Goal: Information Seeking & Learning: Learn about a topic

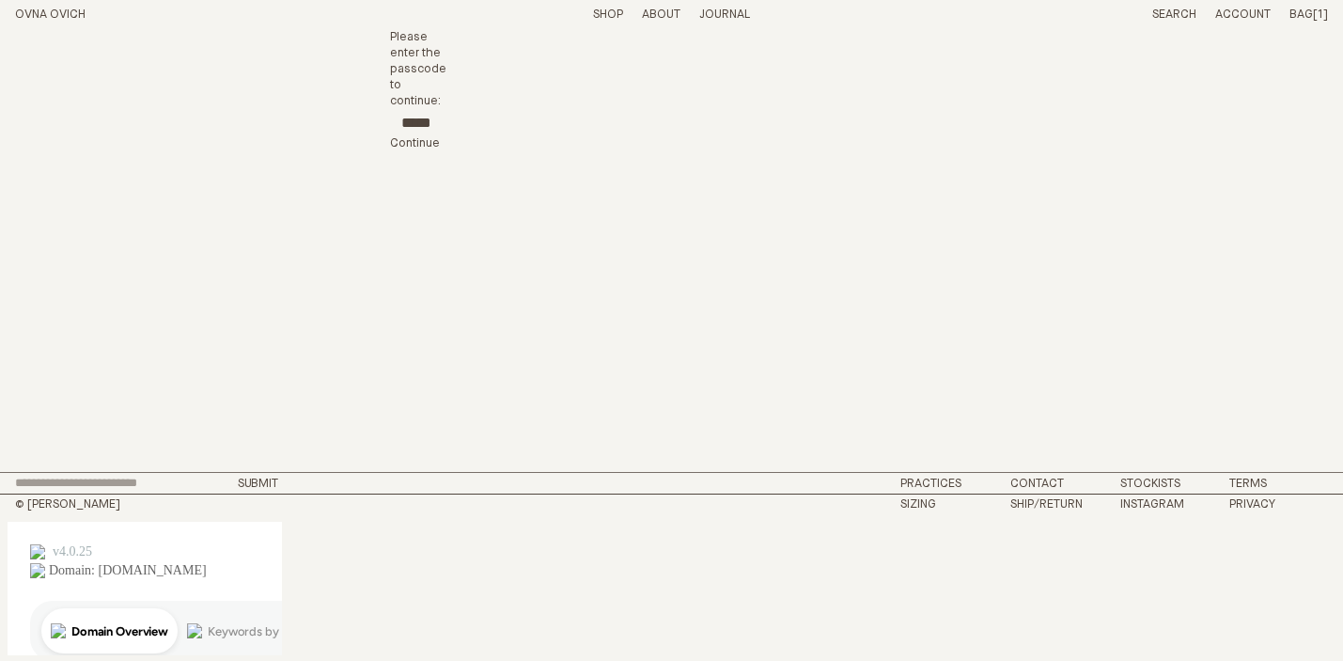
scroll to position [0, 5]
type input "*****"
click at [331, 187] on main "Chapter 22 is ready to ship now x Chapter 22 is ready to ship now x Chapter 22 …" at bounding box center [671, 251] width 1343 height 443
click at [421, 144] on span "Continue" at bounding box center [415, 142] width 50 height 12
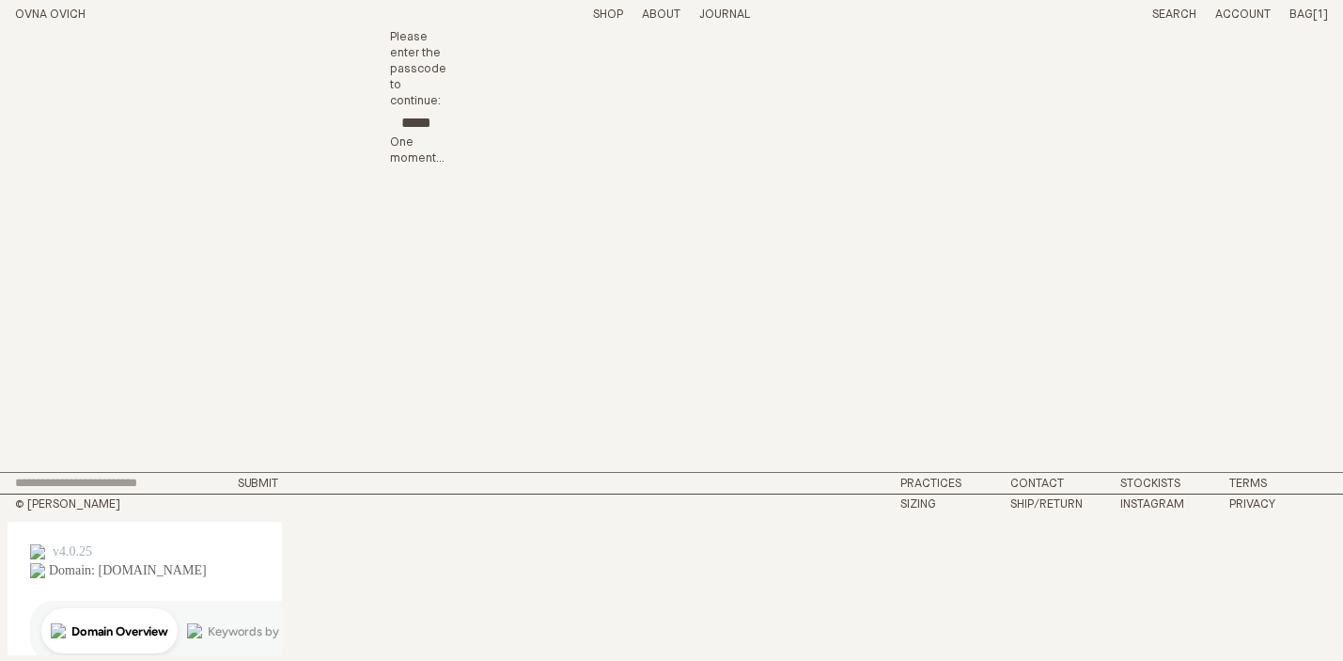
scroll to position [0, 2]
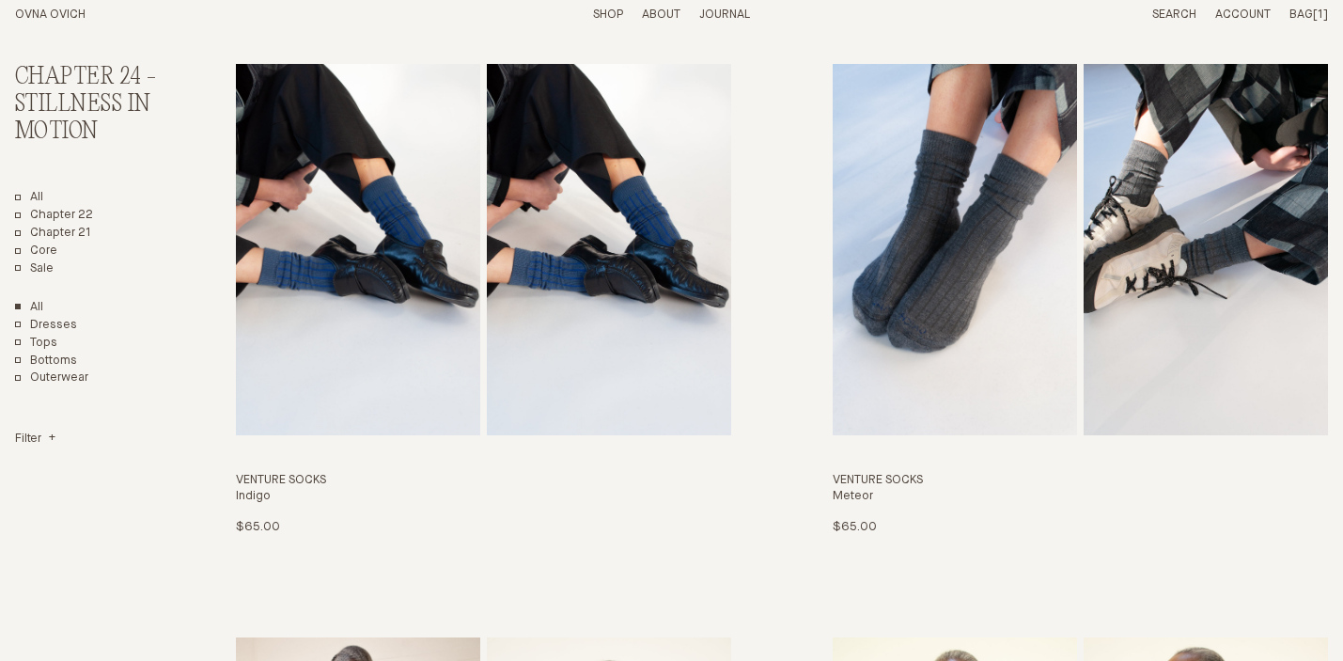
scroll to position [114, 0]
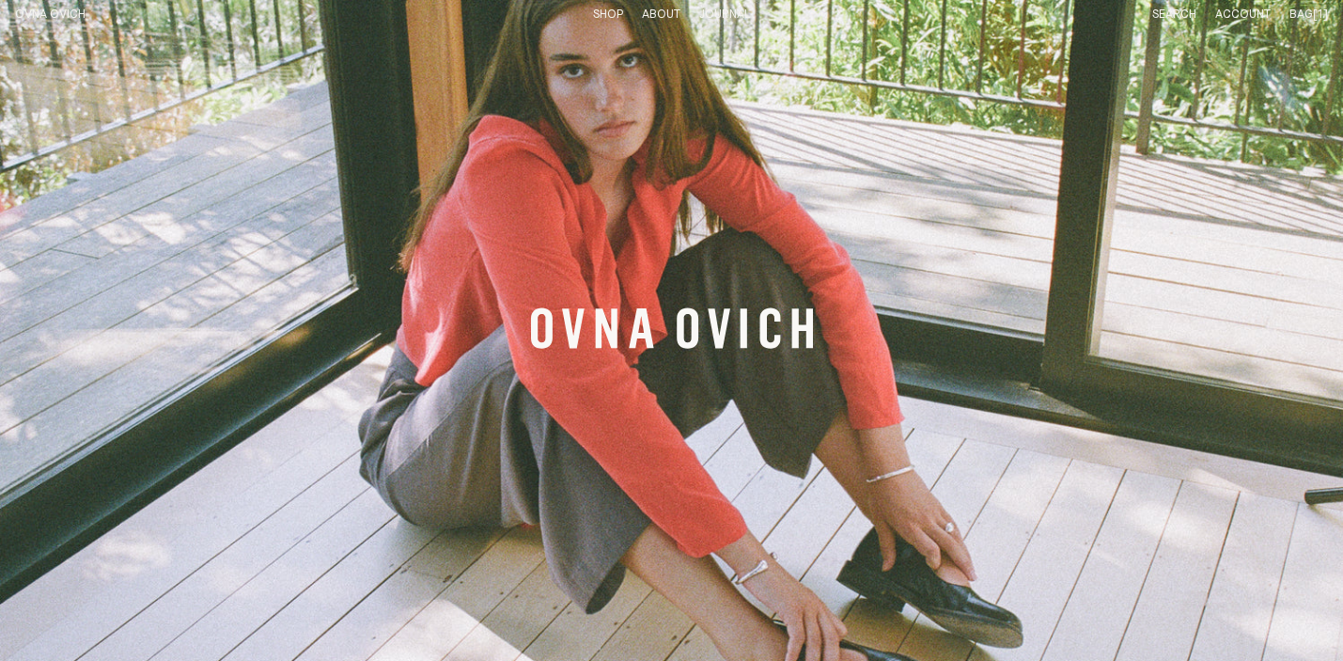
click at [600, 9] on link "Shop" at bounding box center [608, 14] width 30 height 12
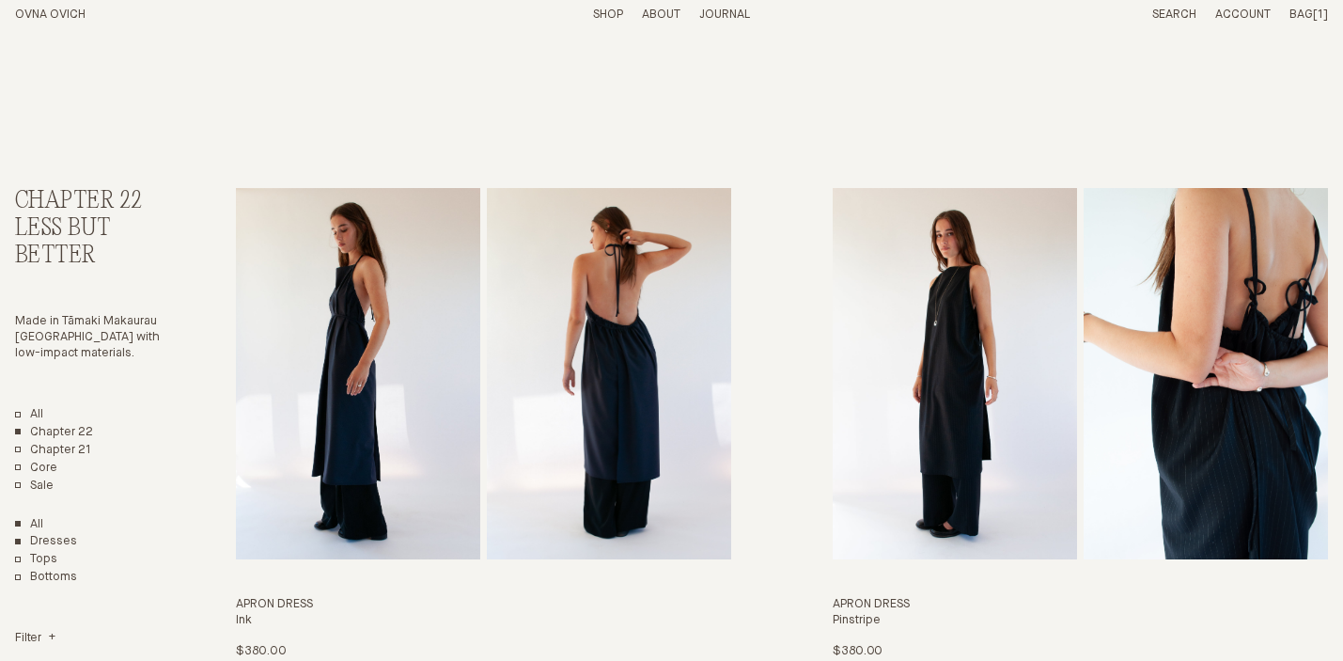
click at [60, 544] on link "Dresses" at bounding box center [46, 542] width 62 height 16
click at [15, 414] on link "All" at bounding box center [29, 415] width 28 height 16
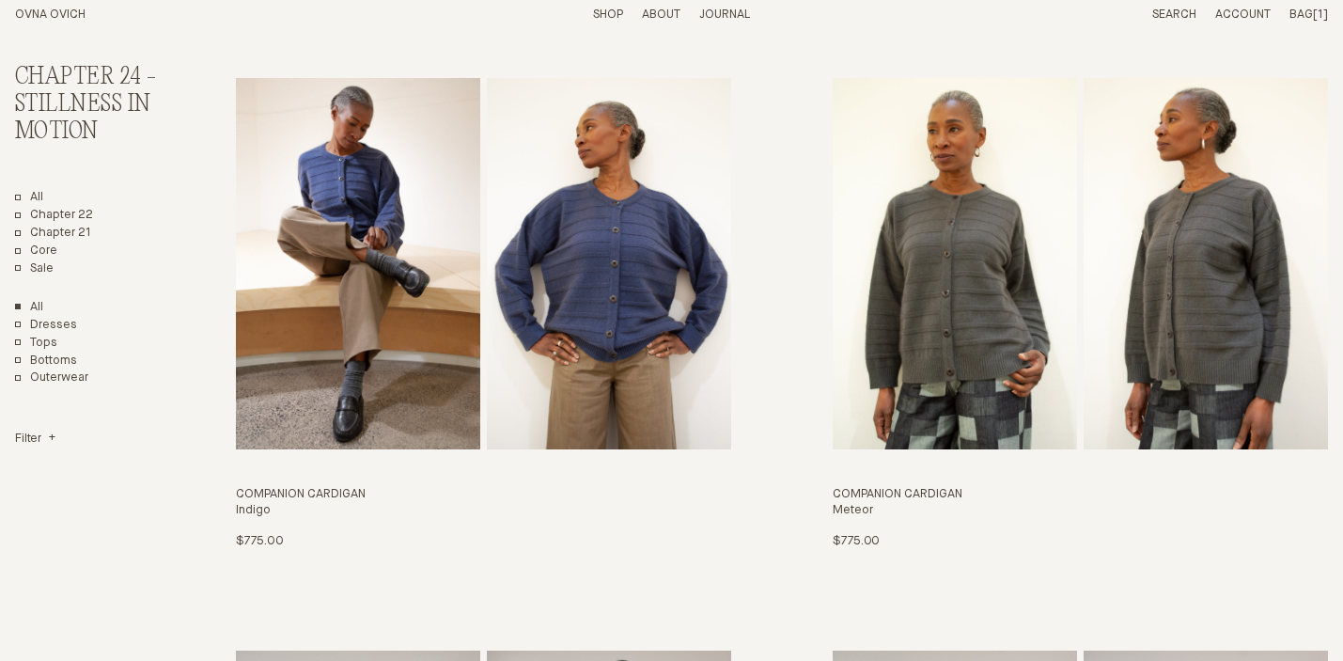
scroll to position [682, 0]
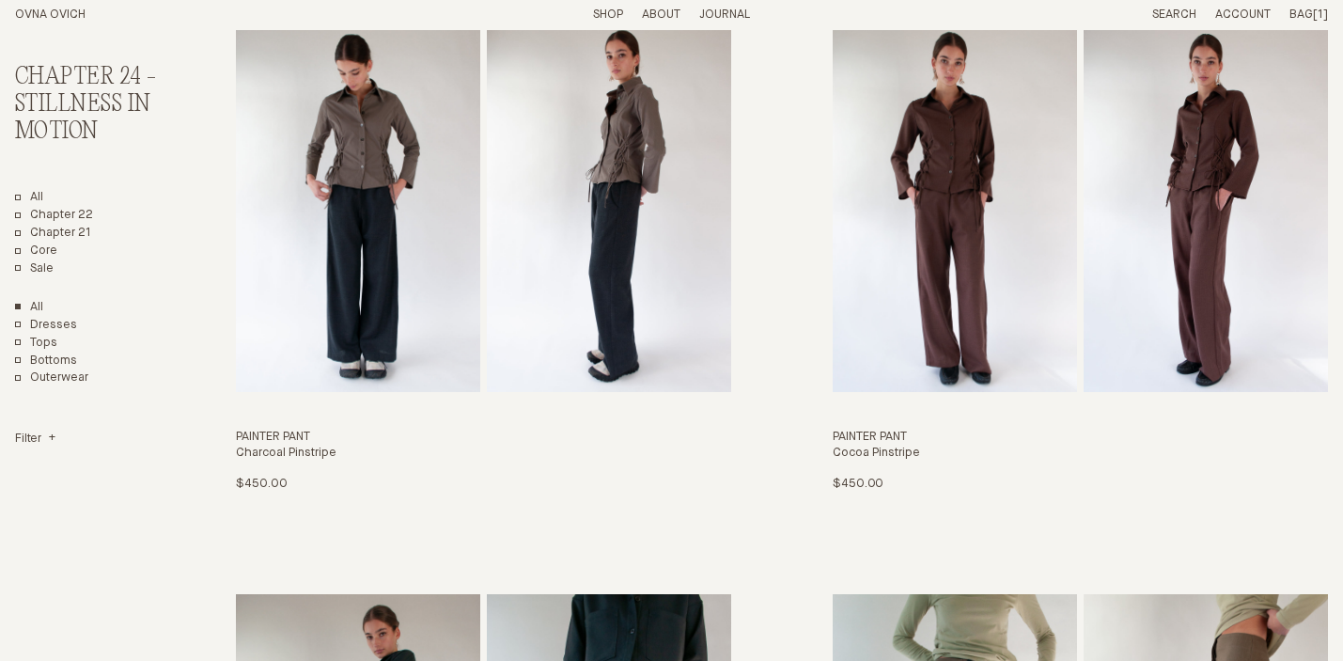
scroll to position [1295, 0]
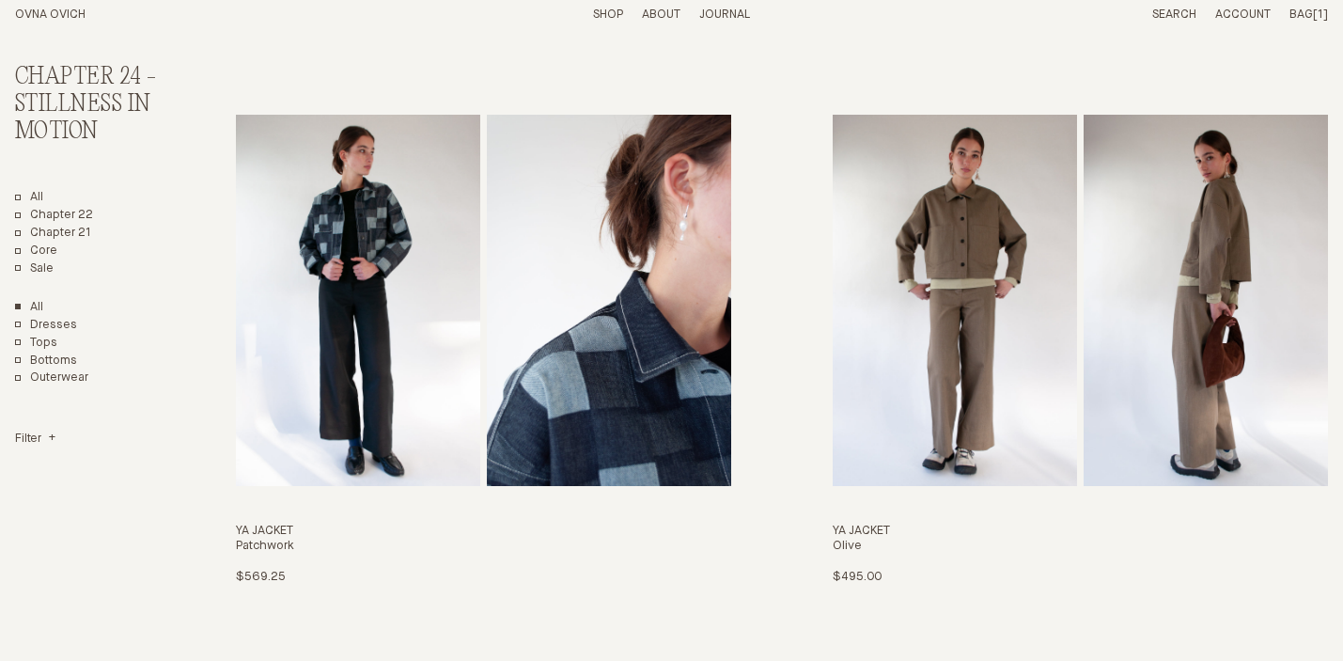
scroll to position [2939, 0]
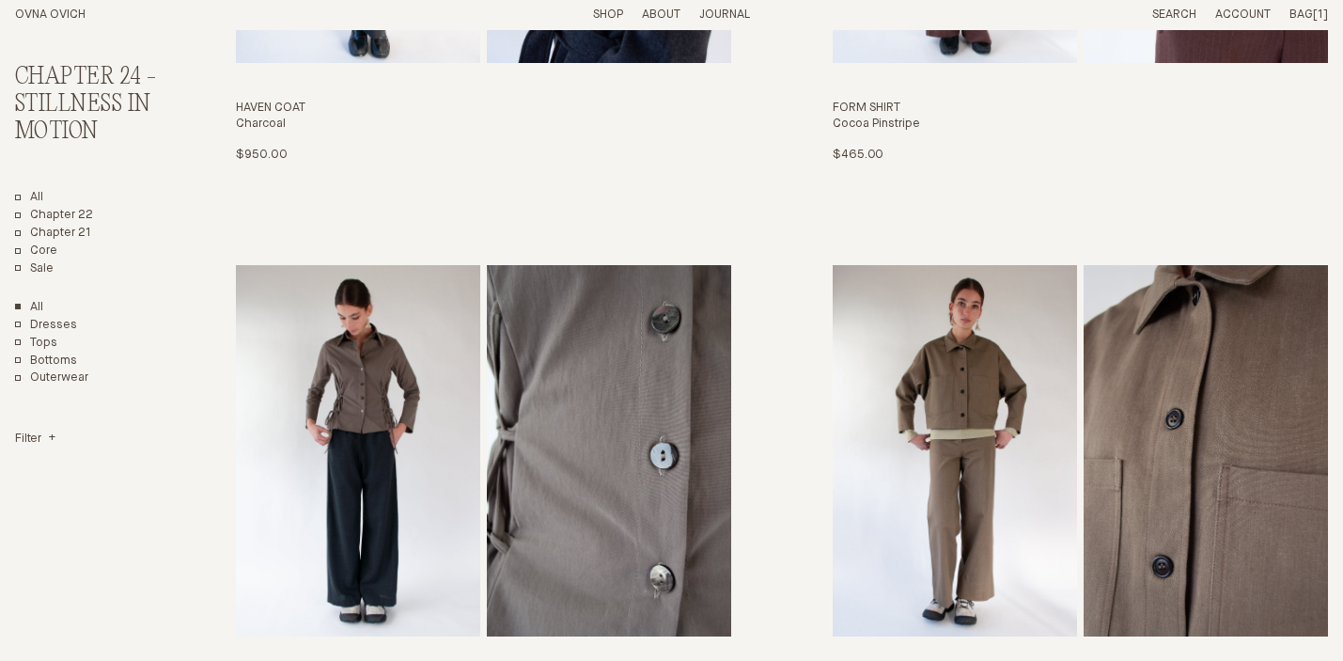
scroll to position [525, 0]
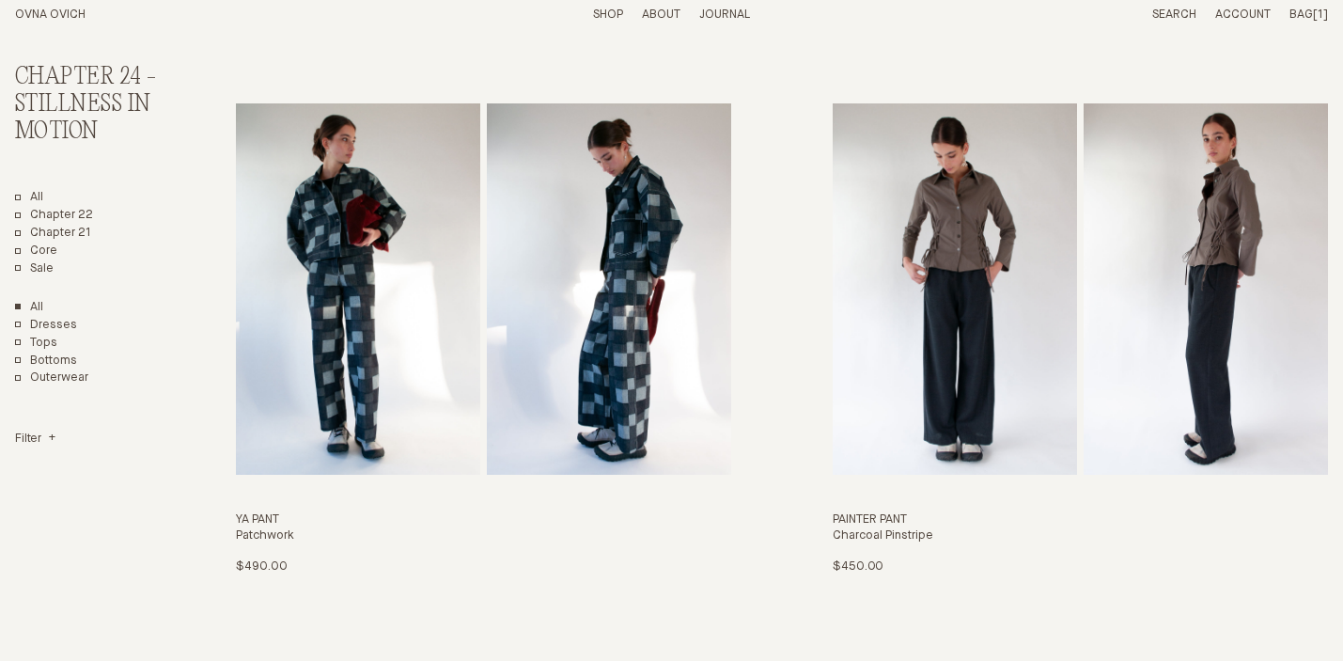
scroll to position [2374, 0]
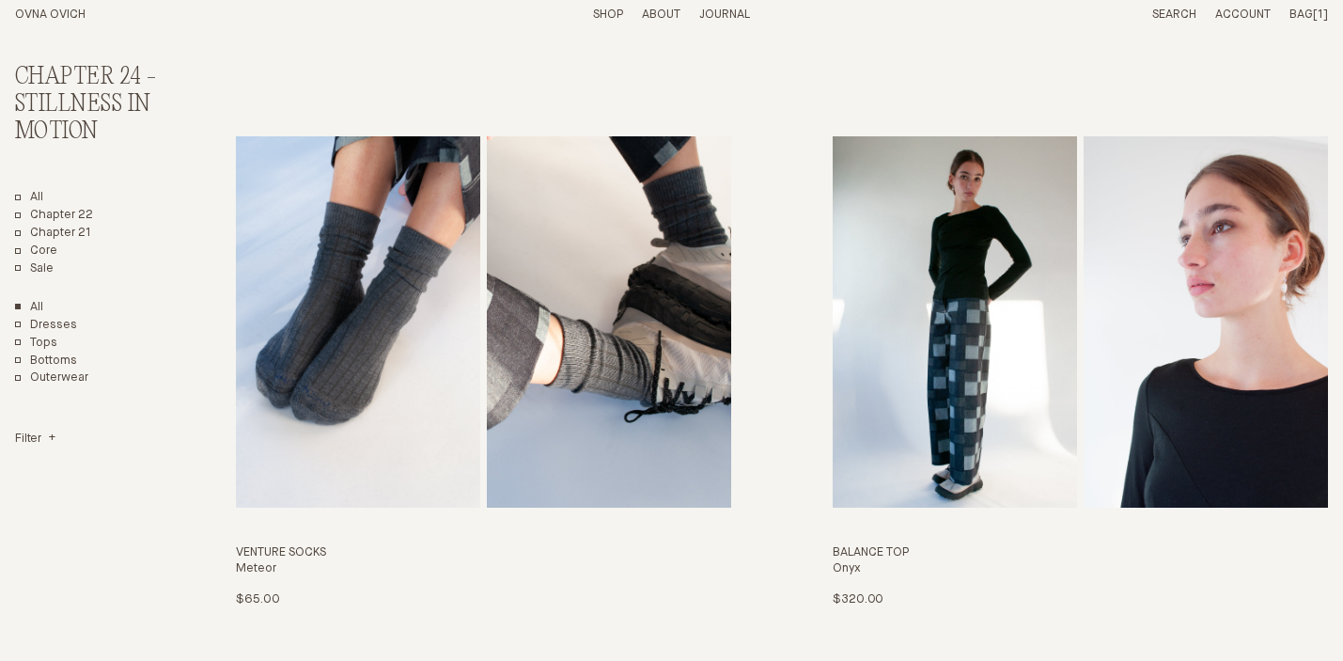
scroll to position [3990, 0]
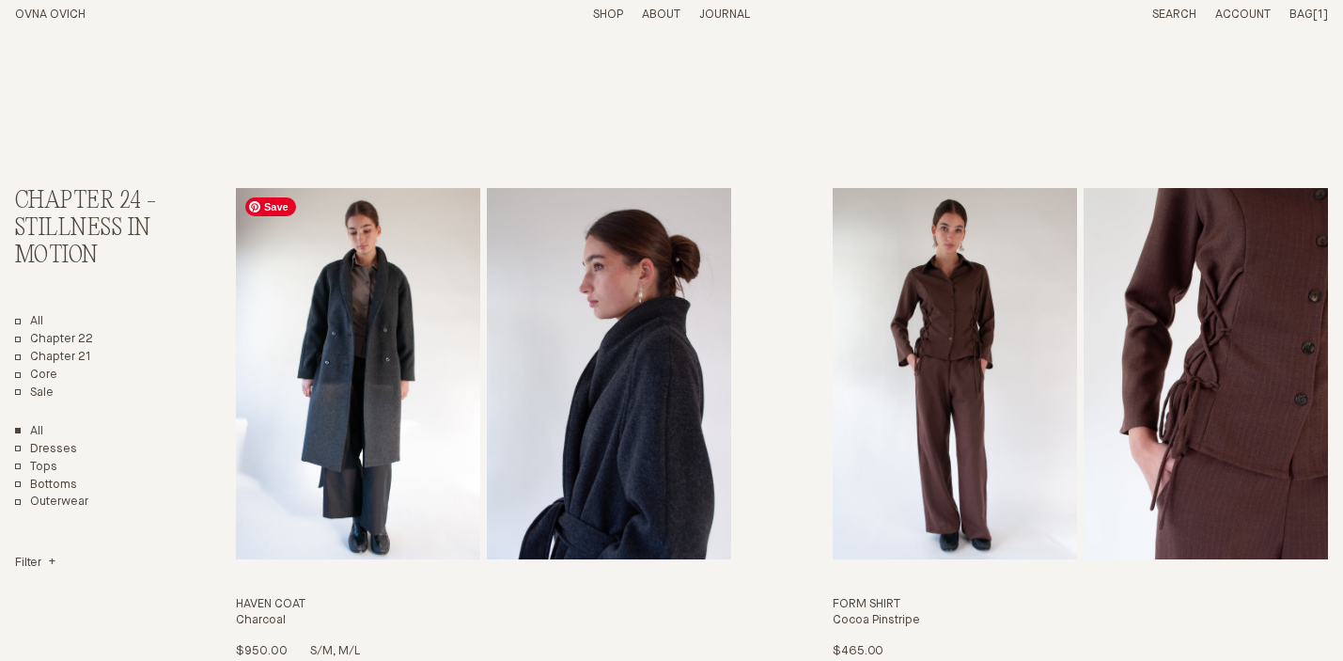
click at [366, 296] on img "Haven Coat" at bounding box center [358, 373] width 244 height 371
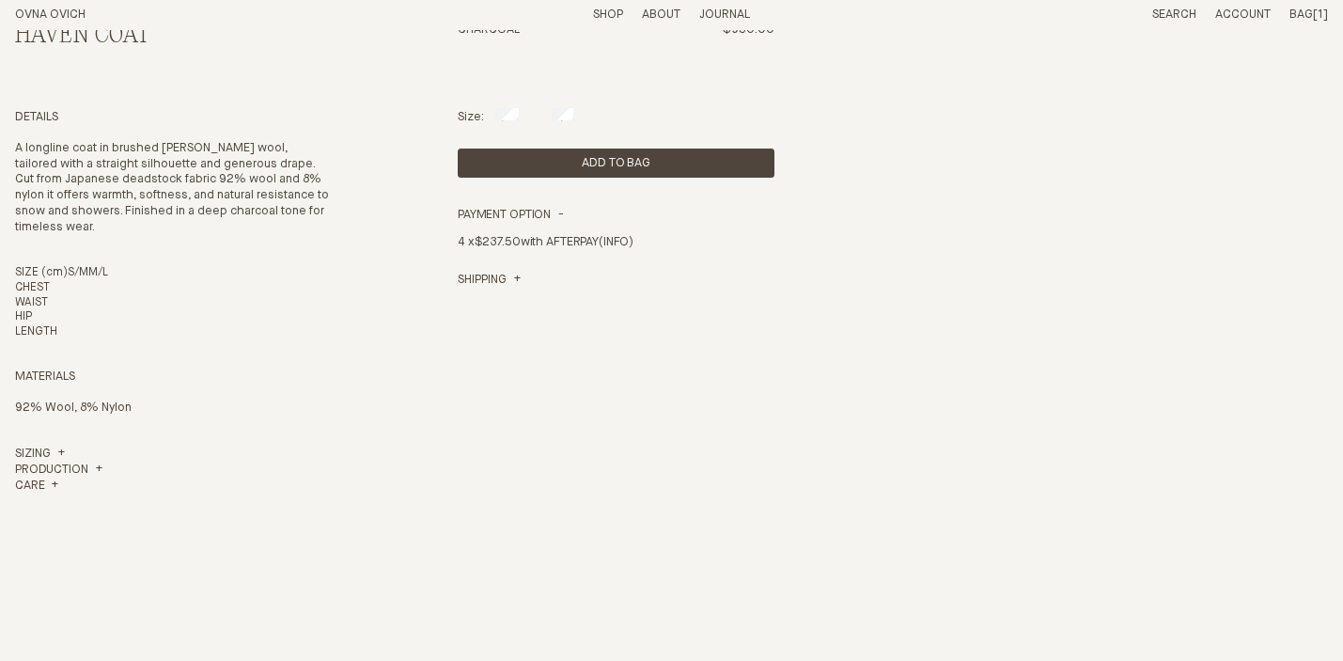
scroll to position [604, 0]
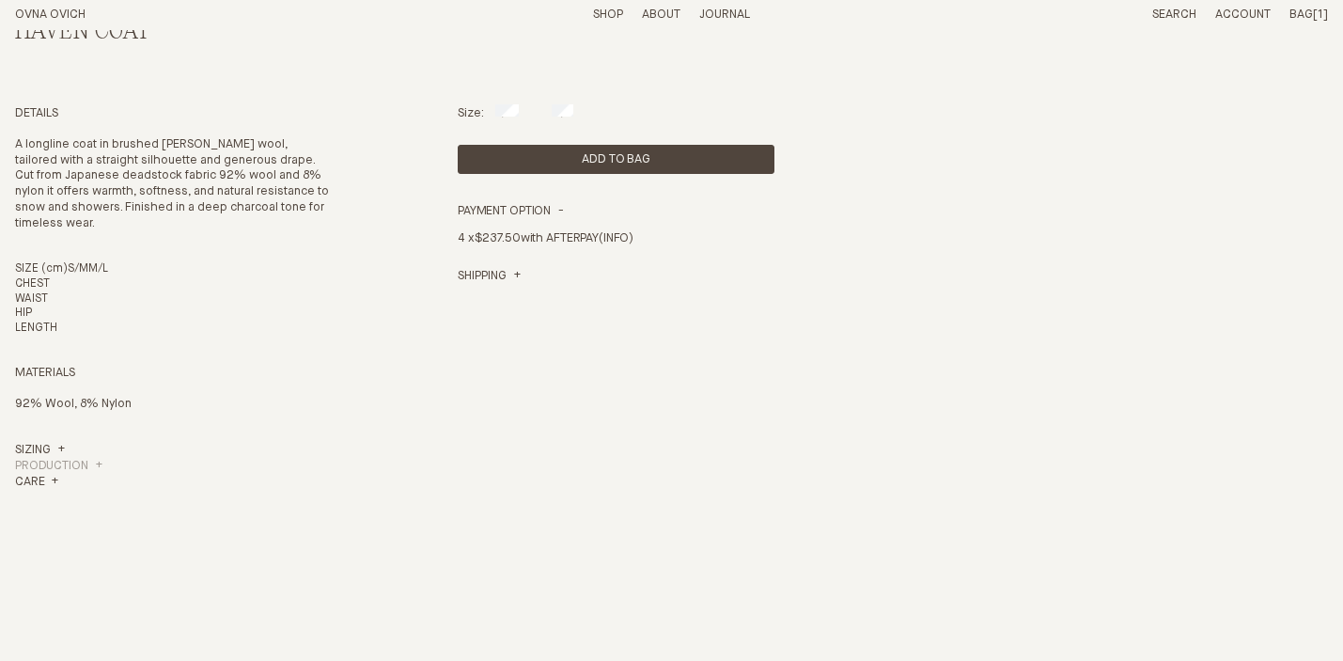
click at [93, 465] on h4 "Production" at bounding box center [58, 467] width 87 height 16
drag, startPoint x: 95, startPoint y: 491, endPoint x: 162, endPoint y: 515, distance: 71.0
click at [162, 515] on p "Designed and made in Aotearoa, New Zealand with low impact materials" at bounding box center [173, 502] width 317 height 32
copy p "made in Aotearoa, New Zealand with low impact materials"
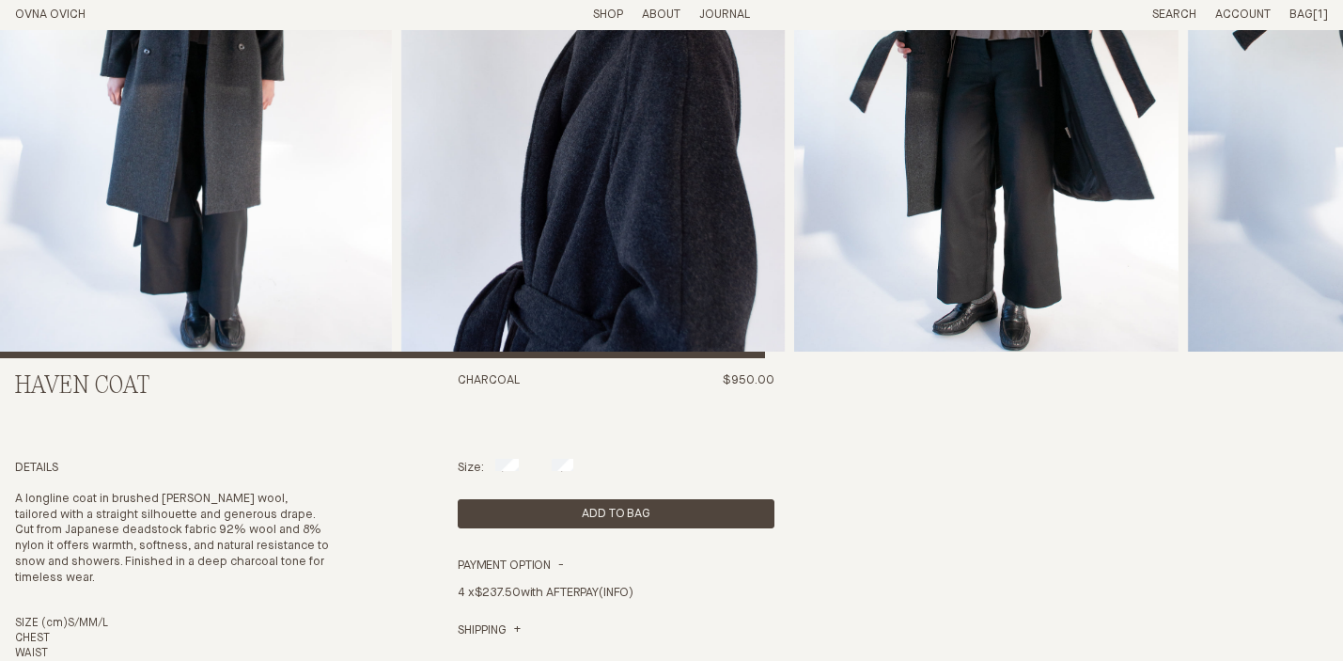
scroll to position [0, 0]
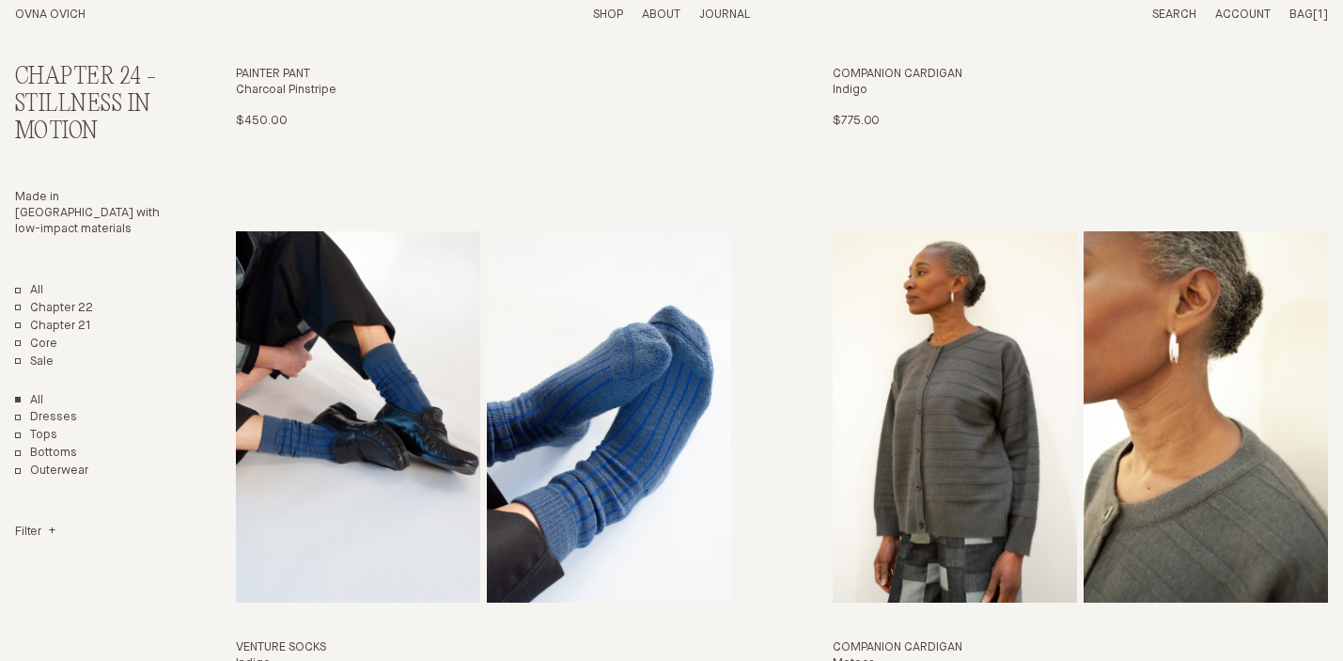
scroll to position [4539, 0]
